Goal: Information Seeking & Learning: Compare options

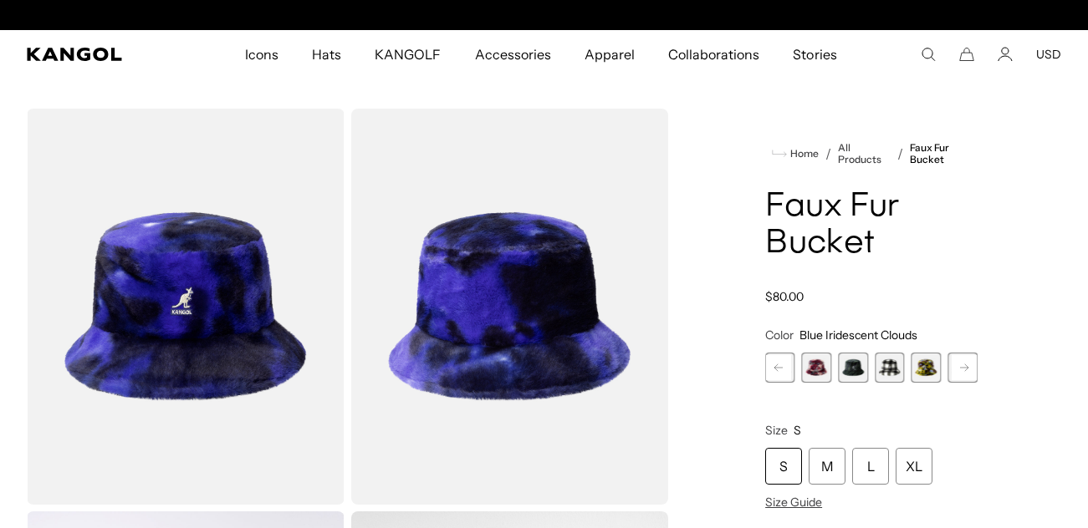
scroll to position [0, 345]
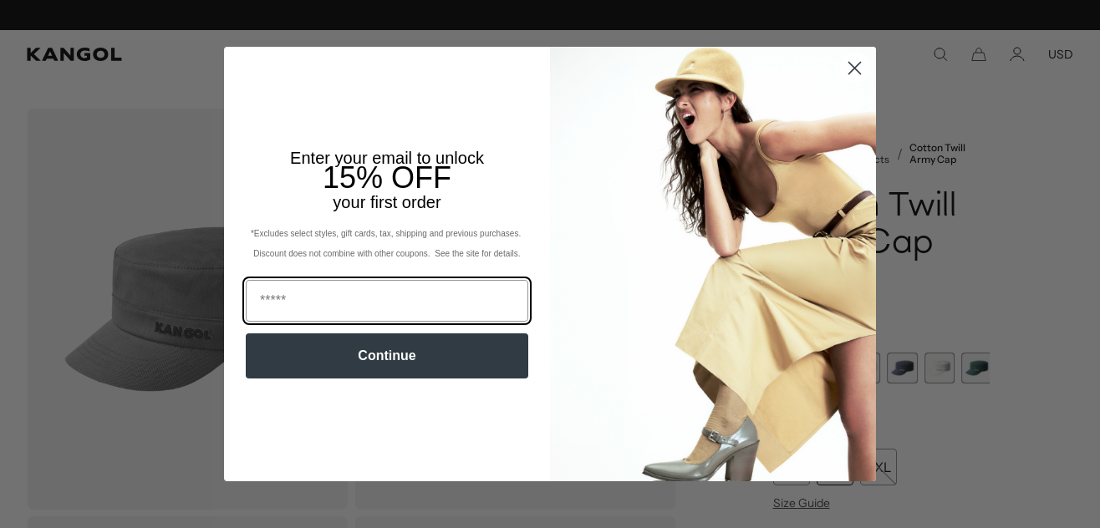
scroll to position [0, 345]
